Goal: Information Seeking & Learning: Learn about a topic

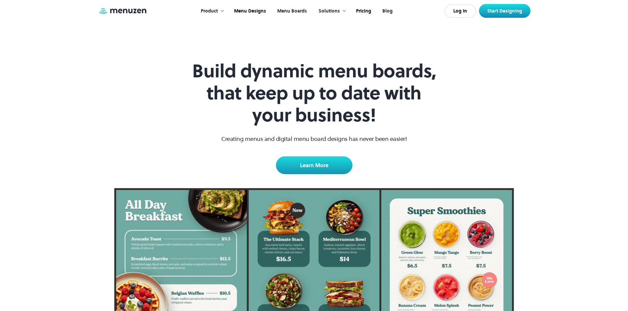
click at [388, 11] on link "Blog" at bounding box center [386, 11] width 21 height 20
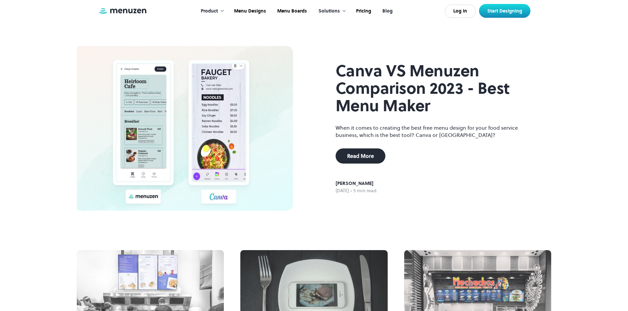
click at [390, 11] on link "Blog" at bounding box center [386, 11] width 21 height 20
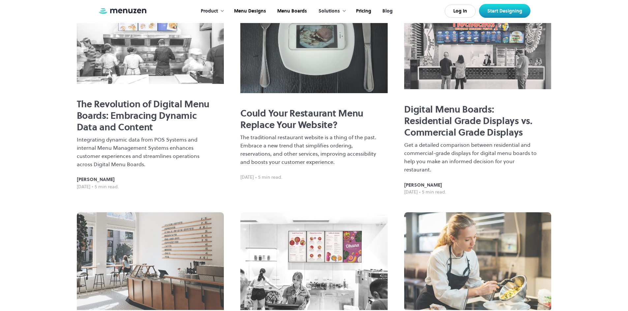
scroll to position [264, 0]
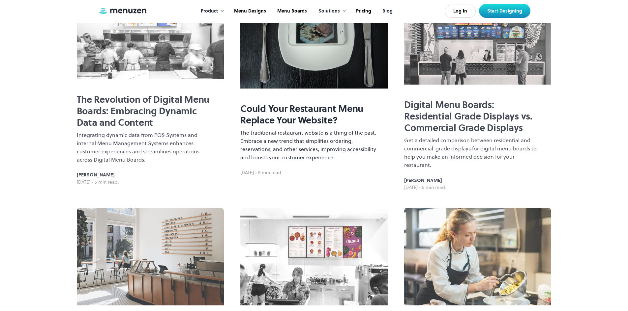
click at [284, 141] on p "The traditional restaurant website is a thing of the past. Embrace a new trend …" at bounding box center [308, 145] width 137 height 33
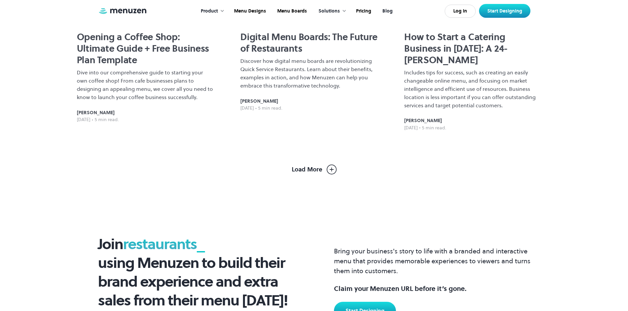
scroll to position [560, 0]
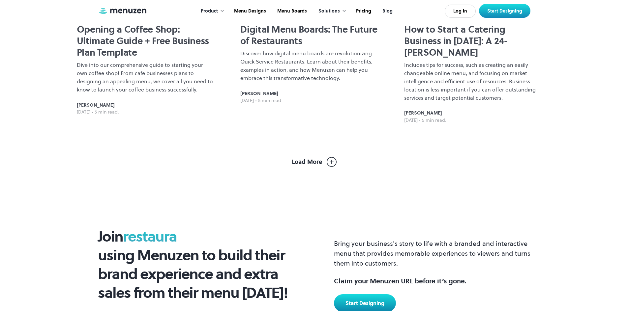
click at [331, 158] on img at bounding box center [332, 162] width 10 height 10
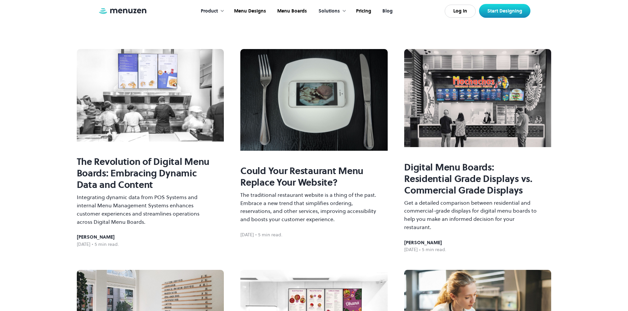
scroll to position [198, 0]
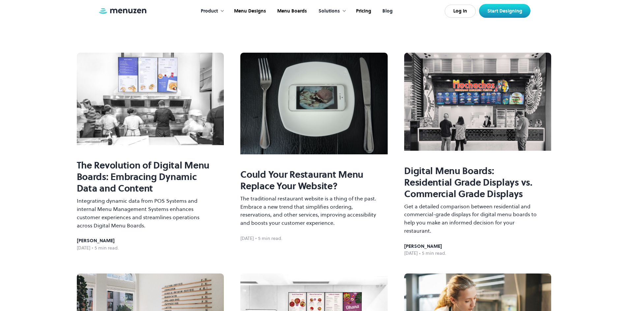
drag, startPoint x: 73, startPoint y: 250, endPoint x: 115, endPoint y: 250, distance: 42.5
copy div "November 1, 2023"
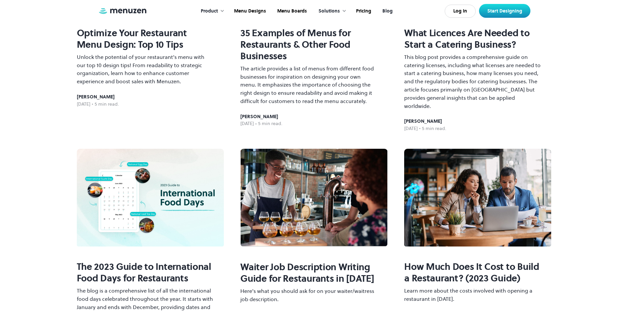
scroll to position [890, 0]
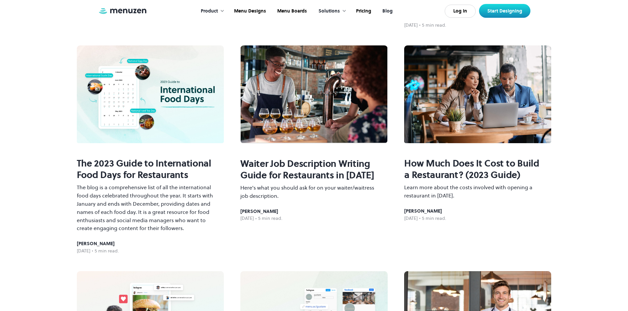
drag, startPoint x: 399, startPoint y: 208, endPoint x: 433, endPoint y: 208, distance: 34.3
copy div "April 24, 2023"
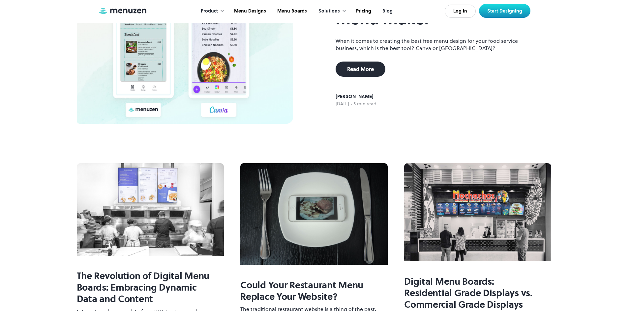
scroll to position [165, 0]
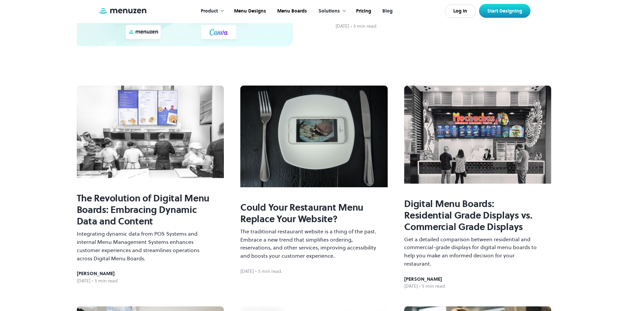
click at [176, 150] on img at bounding box center [150, 132] width 147 height 93
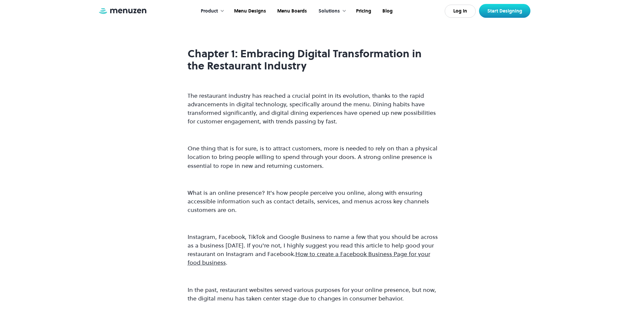
scroll to position [231, 0]
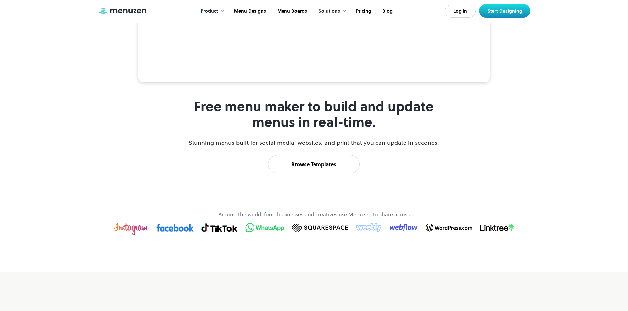
scroll to position [198, 0]
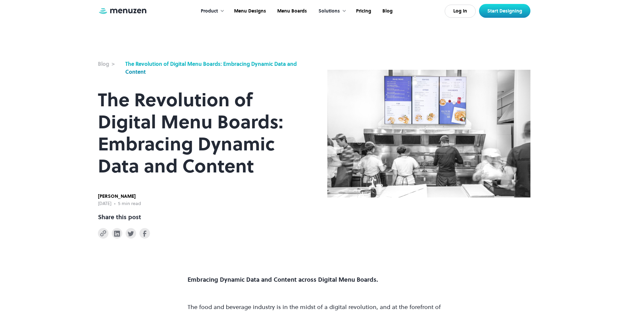
click at [260, 64] on div "The Revolution of Digital Menu Boards: Embracing Dynamic Data and Content" at bounding box center [213, 68] width 176 height 16
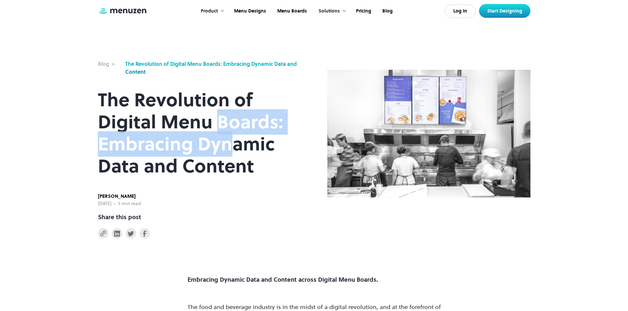
drag, startPoint x: 218, startPoint y: 124, endPoint x: 227, endPoint y: 138, distance: 16.4
click at [227, 138] on h1 "The Revolution of Digital Menu Boards: Embracing Dynamic Data and Content" at bounding box center [199, 133] width 203 height 88
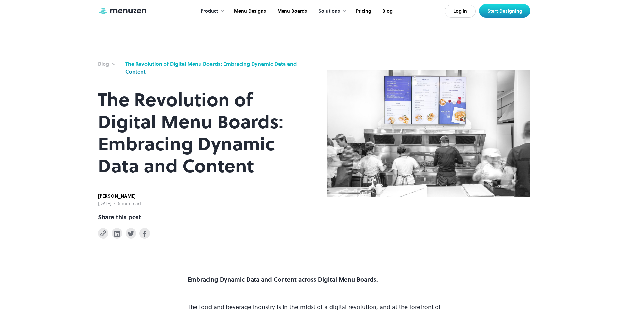
click at [247, 163] on h1 "The Revolution of Digital Menu Boards: Embracing Dynamic Data and Content" at bounding box center [199, 133] width 203 height 88
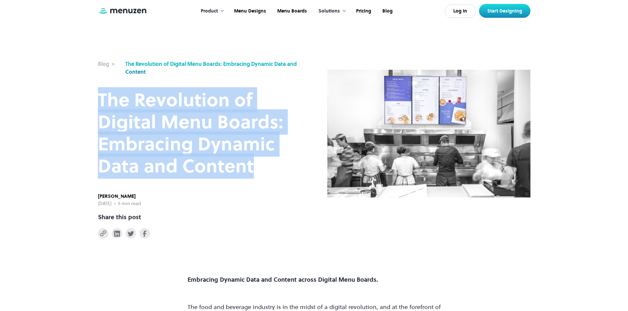
drag, startPoint x: 98, startPoint y: 94, endPoint x: 266, endPoint y: 161, distance: 181.2
click at [266, 161] on h1 "The Revolution of Digital Menu Boards: Embracing Dynamic Data and Content" at bounding box center [199, 133] width 203 height 88
copy h1 "The Revolution of Digital Menu Boards: Embracing Dynamic Data and Content"
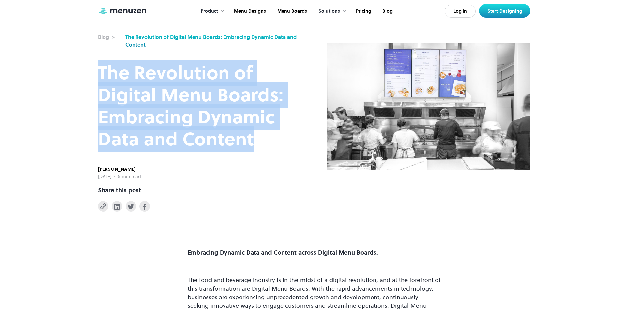
scroll to position [99, 0]
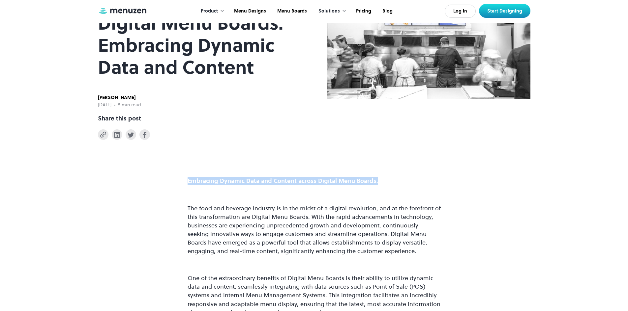
drag, startPoint x: 184, startPoint y: 181, endPoint x: 381, endPoint y: 185, distance: 197.1
copy strong "Embracing Dynamic Data and Content across Digital Menu Boards."
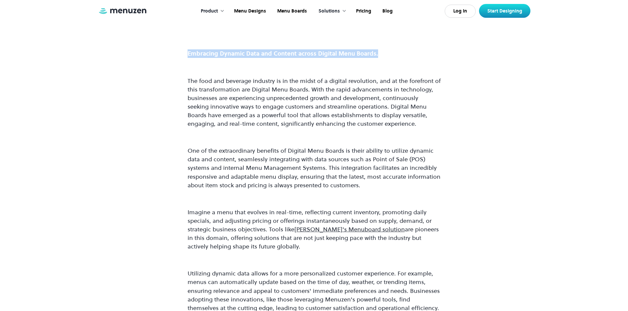
scroll to position [231, 0]
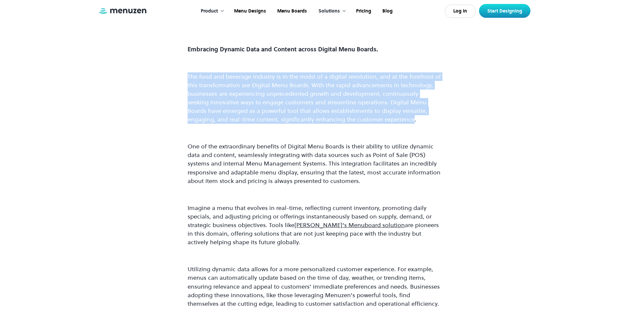
drag, startPoint x: 371, startPoint y: 123, endPoint x: 181, endPoint y: 76, distance: 195.1
copy p "The food and beverage industry is in the midst of a digital revolution, and at …"
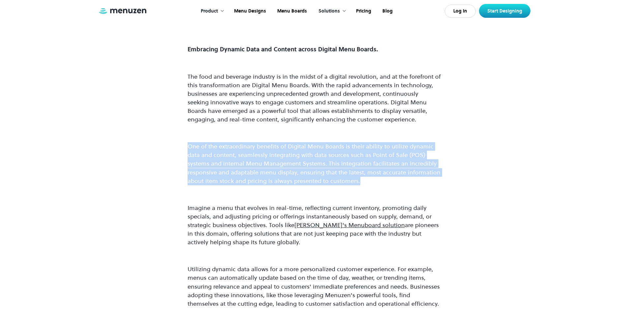
drag, startPoint x: 359, startPoint y: 184, endPoint x: 184, endPoint y: 150, distance: 178.3
copy p "One of the extraordinary benefits of Digital Menu Boards is their ability to ut…"
drag, startPoint x: 279, startPoint y: 246, endPoint x: 182, endPoint y: 210, distance: 103.7
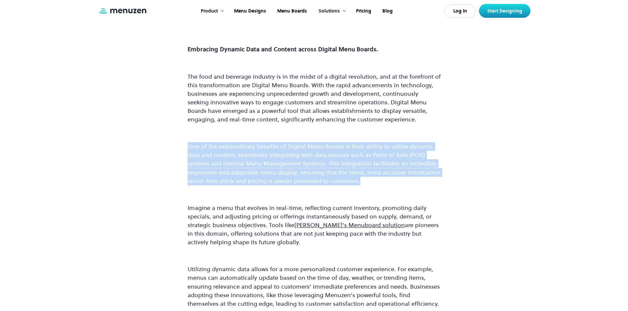
copy p "Imagine a menu that evolves in real-time, reflecting current inventory, promoti…"
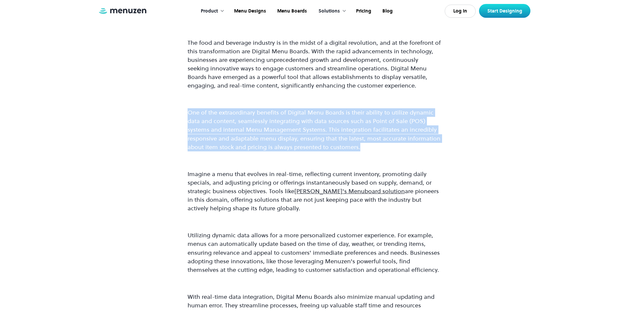
scroll to position [330, 0]
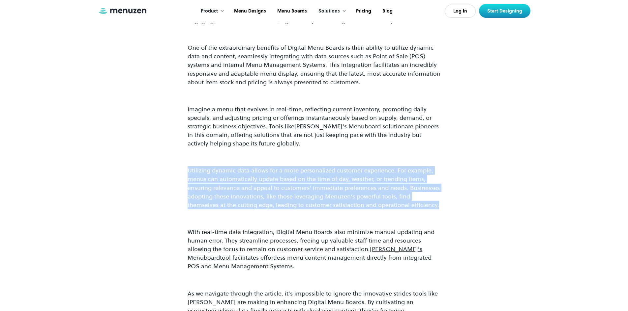
drag, startPoint x: 409, startPoint y: 207, endPoint x: 186, endPoint y: 168, distance: 226.8
click at [186, 168] on div "Embracing Dynamic Data and Content across Digital Menu Boards. The food and bev…" at bounding box center [314, 298] width 628 height 779
copy p "Utilizing dynamic data allows for a more personalized customer experience. For …"
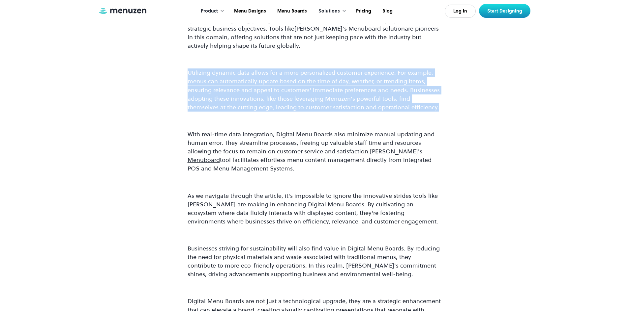
scroll to position [428, 0]
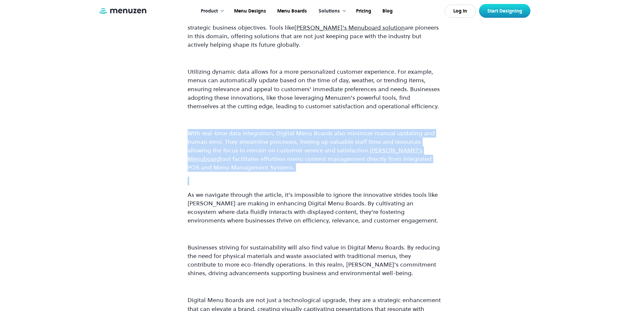
drag, startPoint x: 253, startPoint y: 172, endPoint x: 185, endPoint y: 135, distance: 77.7
click at [185, 135] on div "Embracing Dynamic Data and Content across Digital Menu Boards. The food and bev…" at bounding box center [314, 199] width 628 height 779
copy p "With real-time data integration, Digital Menu Boards also minimize manual updat…"
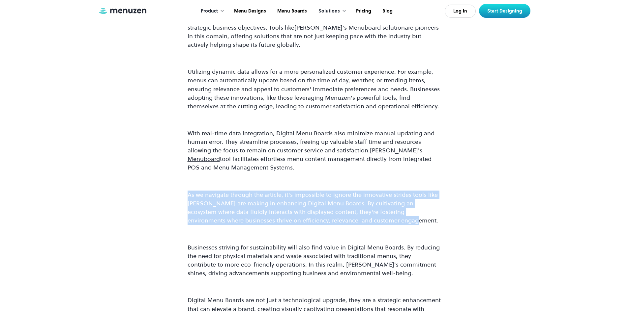
drag, startPoint x: 378, startPoint y: 220, endPoint x: 186, endPoint y: 195, distance: 194.5
click at [186, 195] on div "Embracing Dynamic Data and Content across Digital Menu Boards. The food and bev…" at bounding box center [314, 199] width 628 height 779
copy p "As we navigate through the article, it's impossible to ignore the innovative st…"
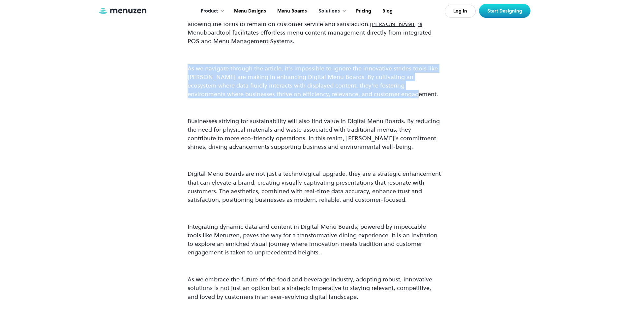
scroll to position [560, 0]
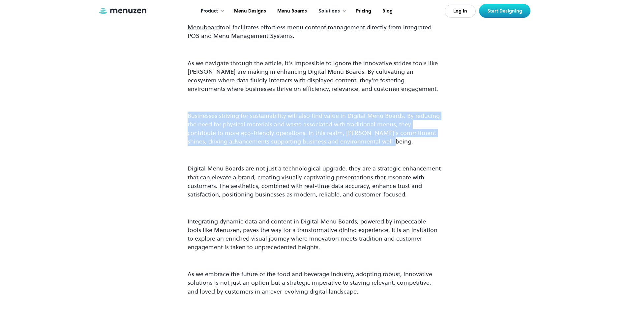
drag, startPoint x: 373, startPoint y: 143, endPoint x: 181, endPoint y: 114, distance: 193.9
click at [181, 114] on div "Embracing Dynamic Data and Content across Digital Menu Boards. The food and bev…" at bounding box center [314, 68] width 628 height 779
copy p "Businesses striving for sustainability will also find value in Digital Menu Boa…"
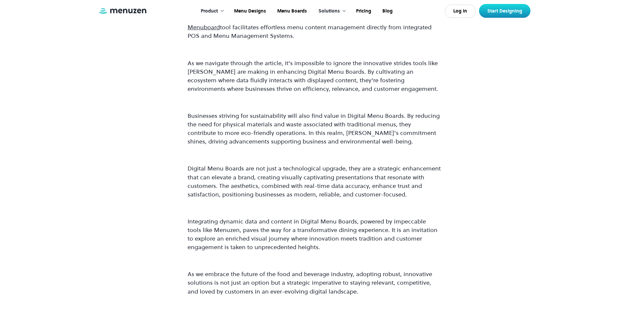
click at [480, 60] on div "Embracing Dynamic Data and Content across Digital Menu Boards. The food and bev…" at bounding box center [314, 68] width 628 height 779
